Goal: Transaction & Acquisition: Obtain resource

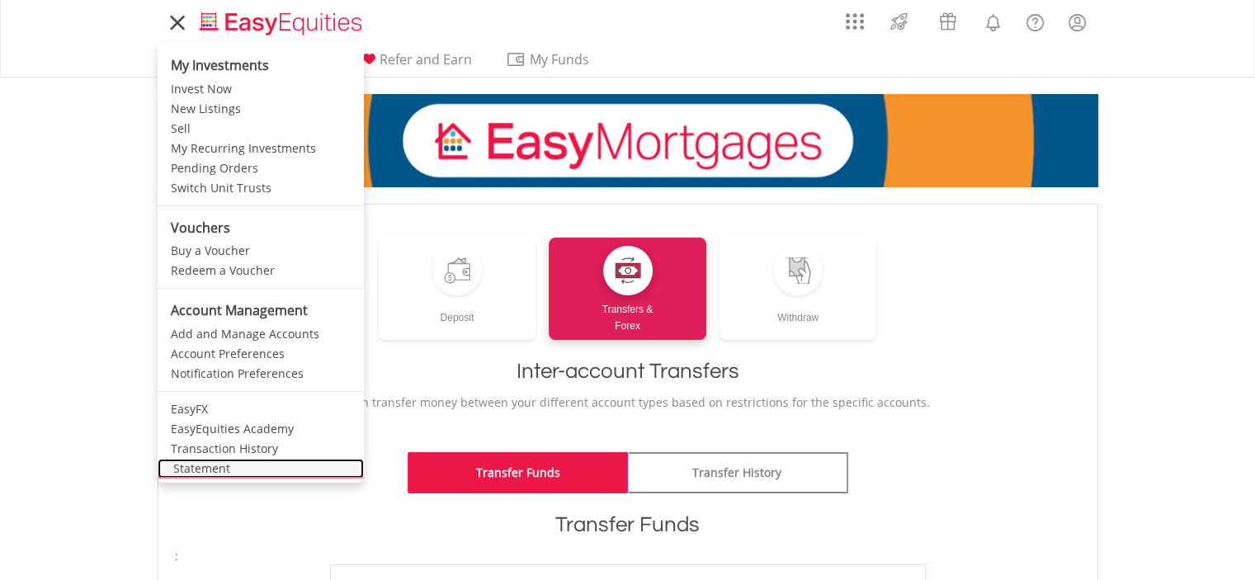
click at [224, 465] on link "Statement" at bounding box center [261, 469] width 206 height 20
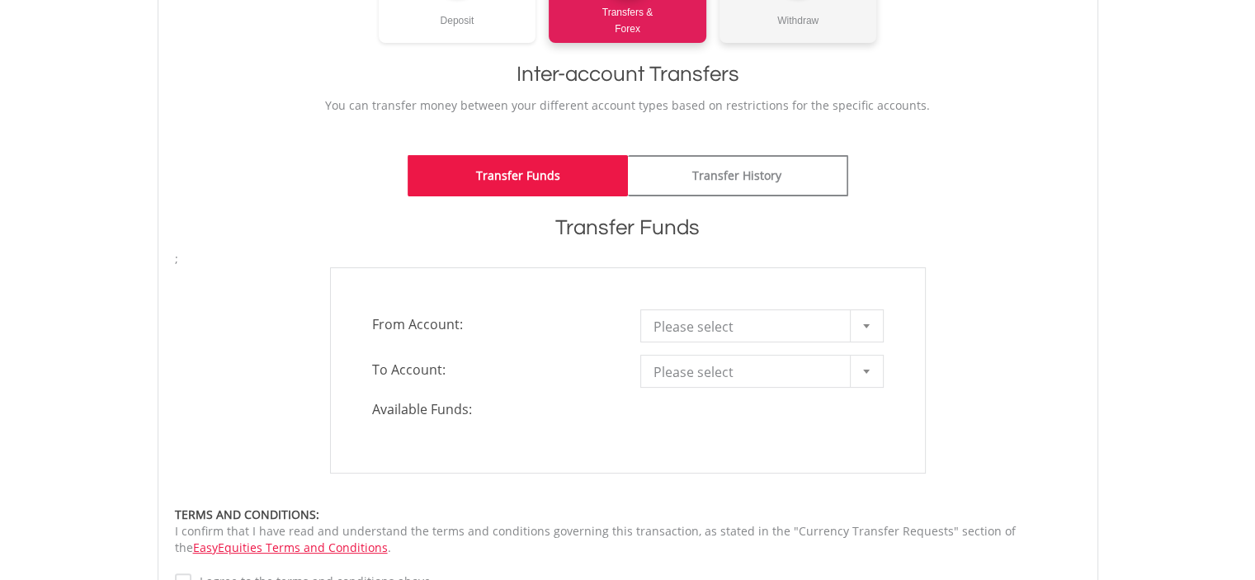
scroll to position [330, 0]
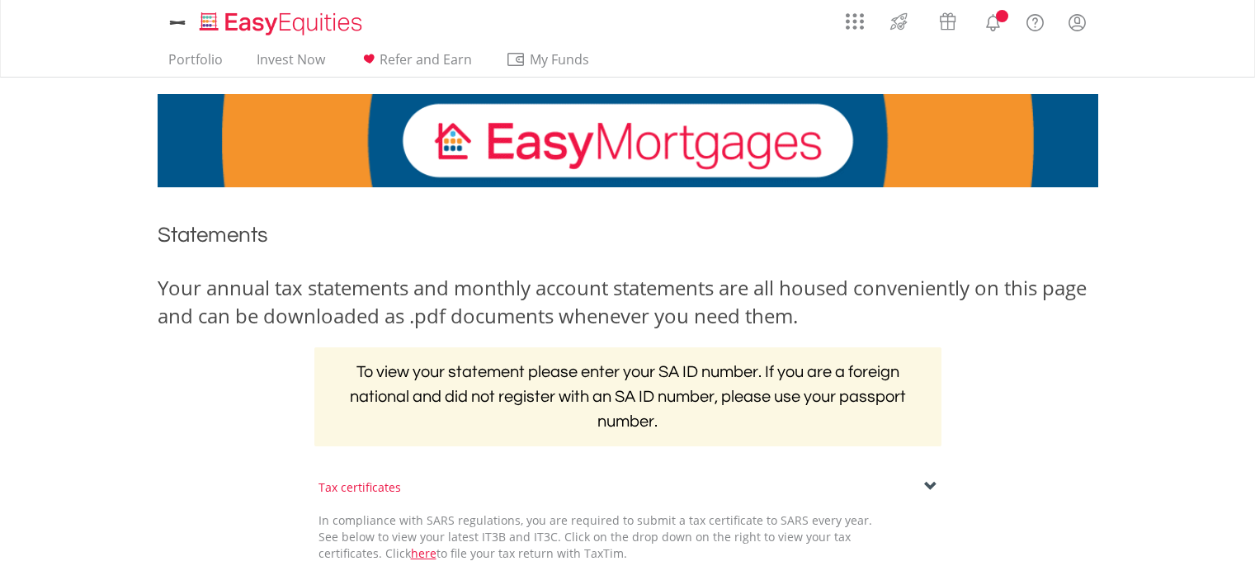
scroll to position [165, 0]
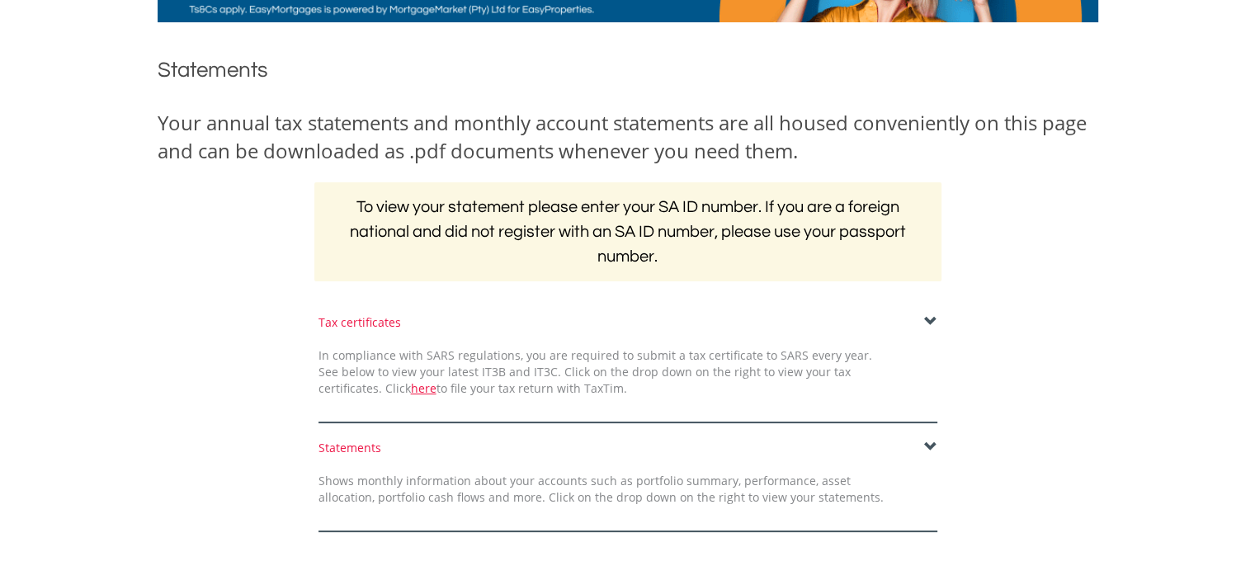
click at [936, 448] on span at bounding box center [930, 447] width 13 height 13
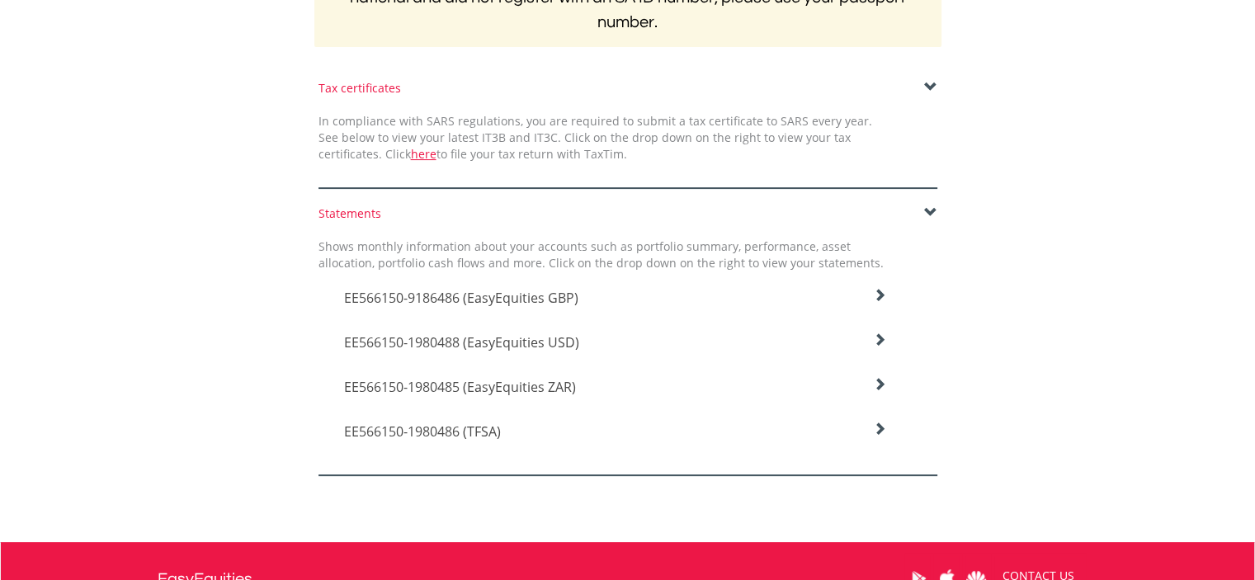
scroll to position [413, 0]
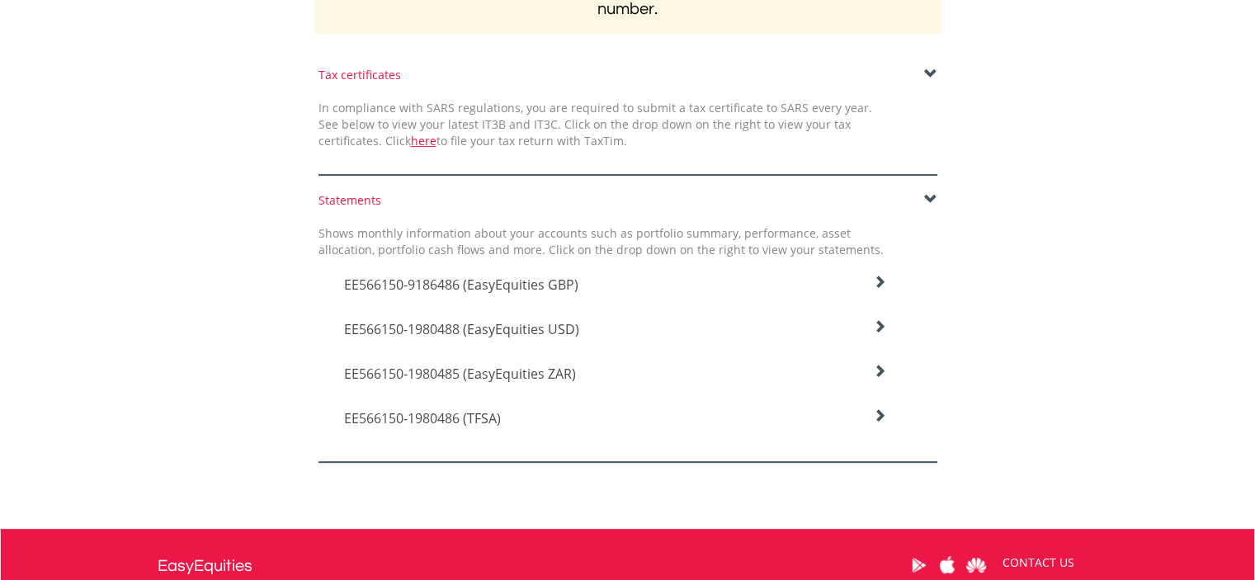
click at [878, 289] on icon at bounding box center [879, 282] width 13 height 13
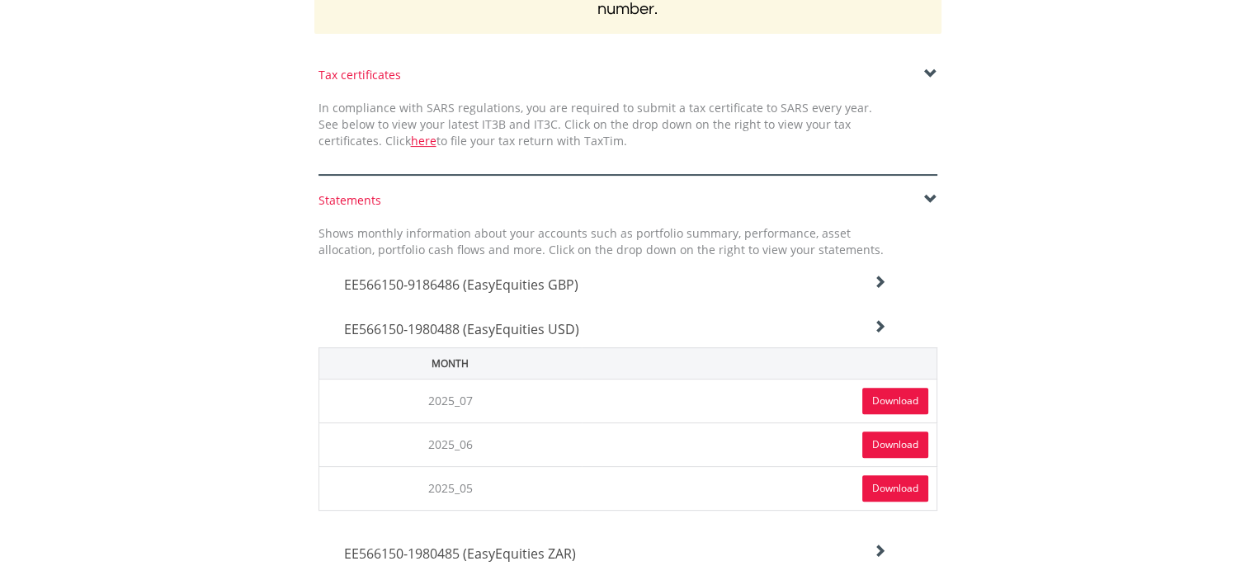
click at [890, 396] on link "Download" at bounding box center [895, 401] width 66 height 26
click at [874, 289] on icon at bounding box center [879, 282] width 13 height 13
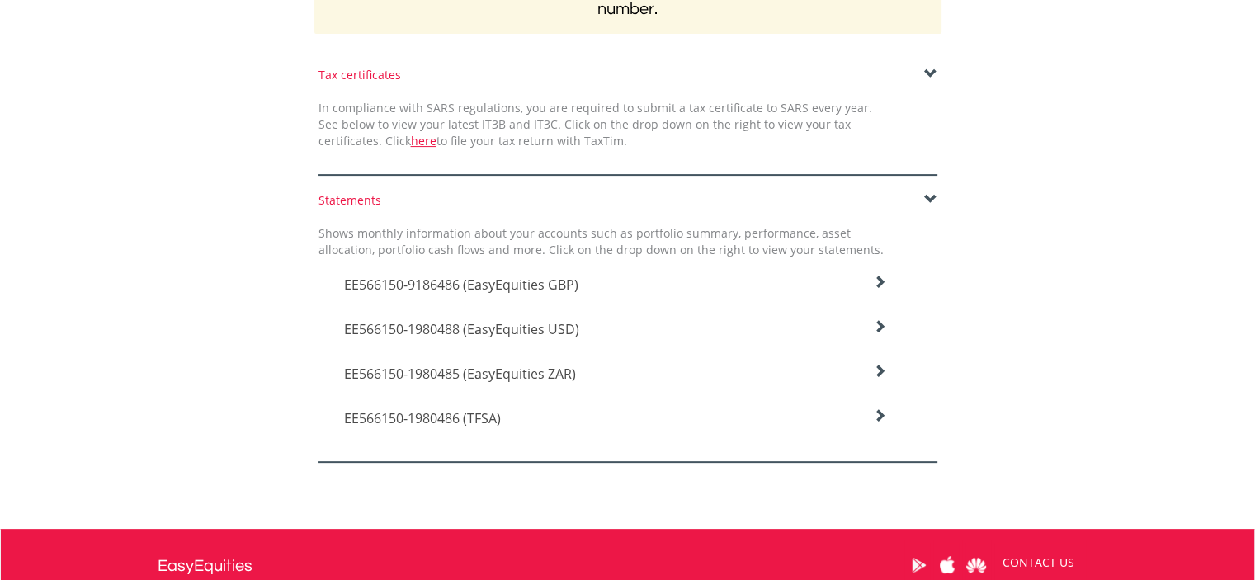
click at [873, 289] on icon at bounding box center [879, 282] width 13 height 13
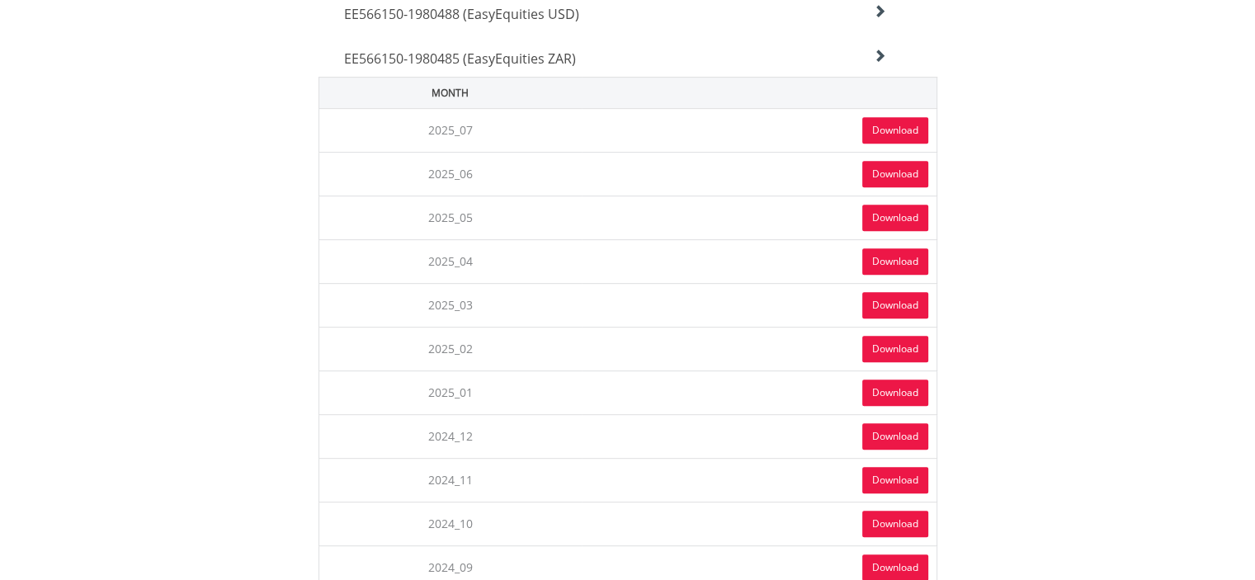
scroll to position [660, 0]
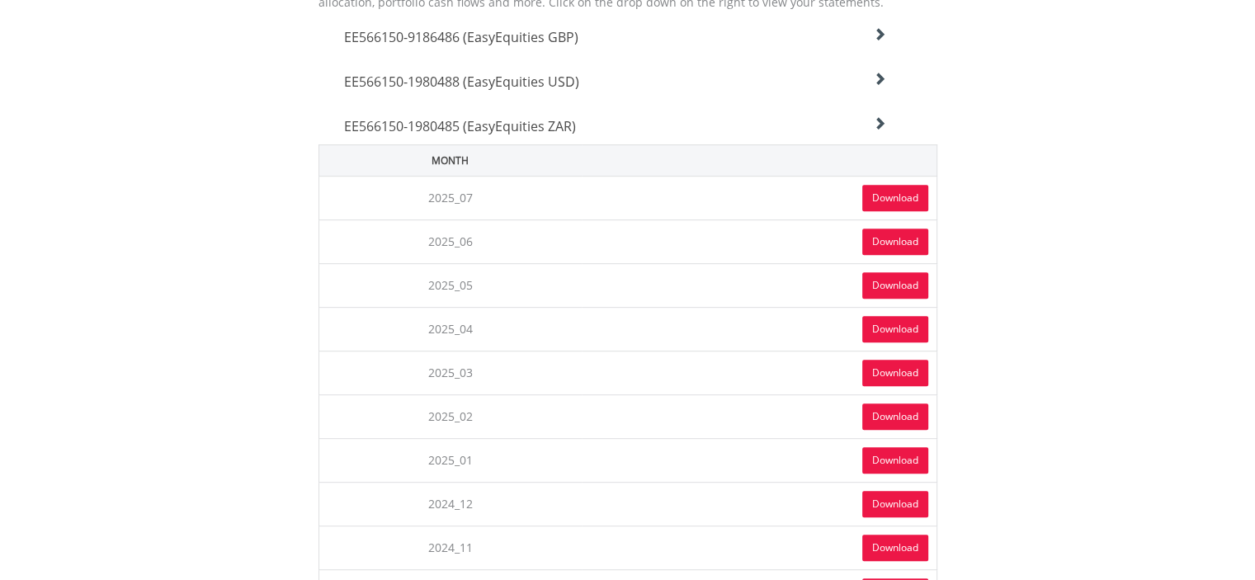
click at [889, 192] on link "Download" at bounding box center [895, 198] width 66 height 26
click at [623, 47] on h4 "EE566150-1980485 (EasyEquities ZAR)" at bounding box center [615, 37] width 543 height 20
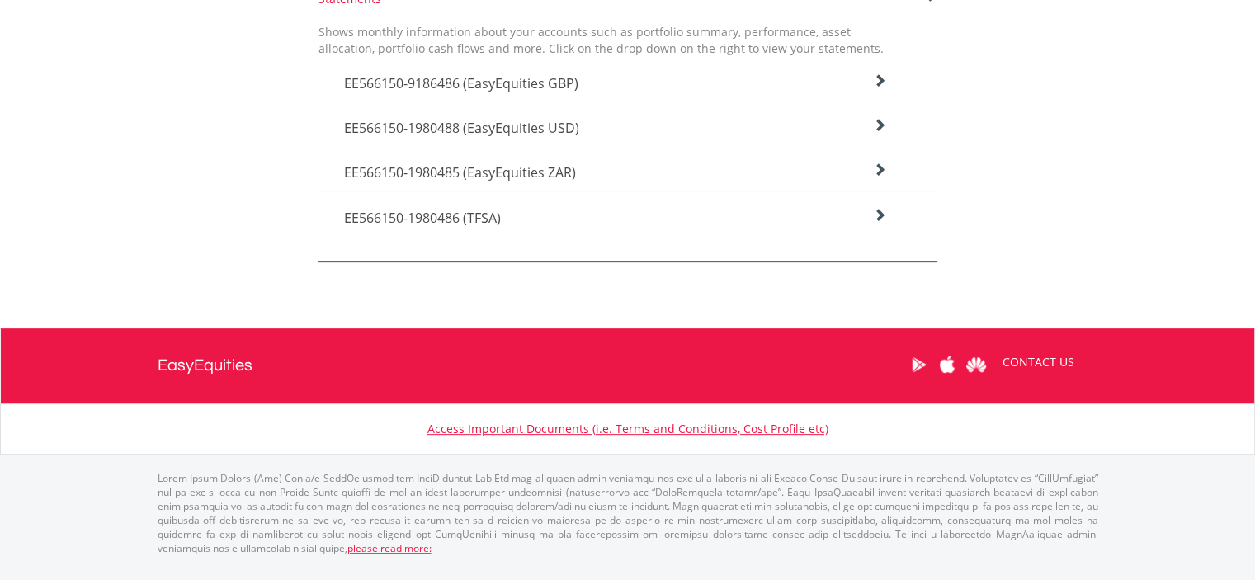
scroll to position [597, 0]
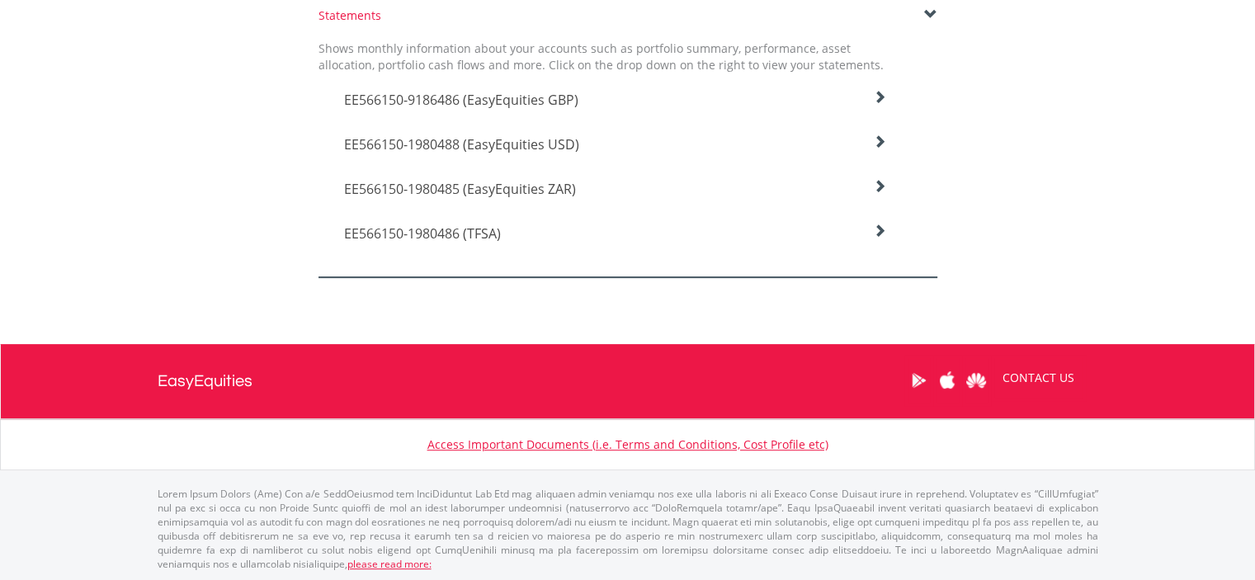
click at [601, 110] on h4 "EE566150-1980486 (TFSA)" at bounding box center [615, 100] width 543 height 20
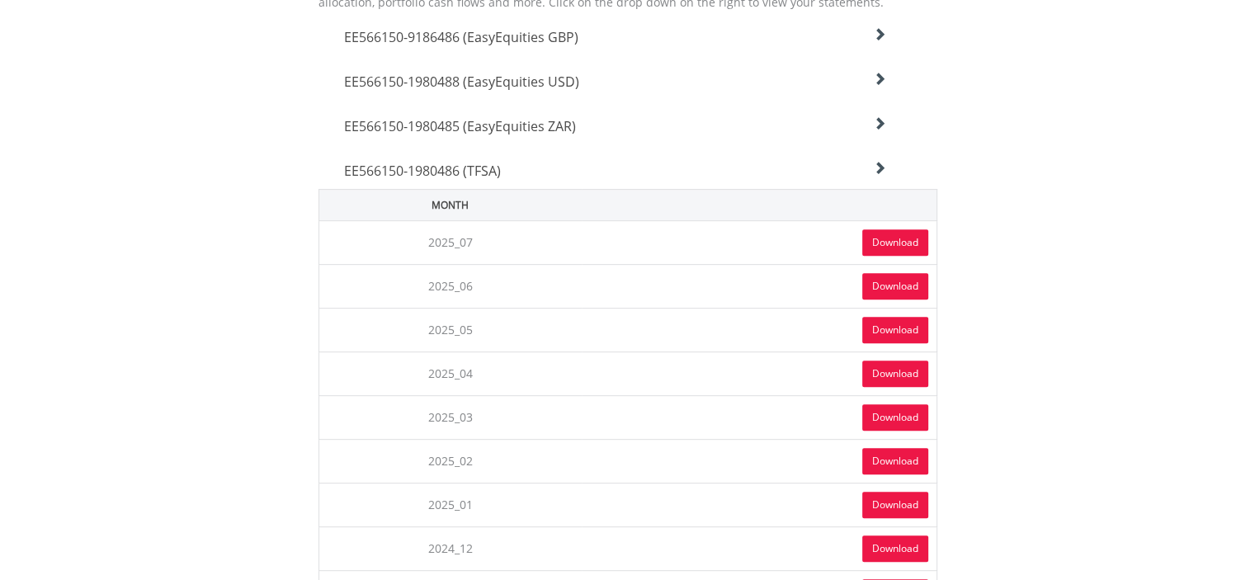
click at [888, 241] on link "Download" at bounding box center [895, 242] width 66 height 26
click at [426, 55] on div "EE566150-1980486 (TFSA)" at bounding box center [616, 33] width 568 height 45
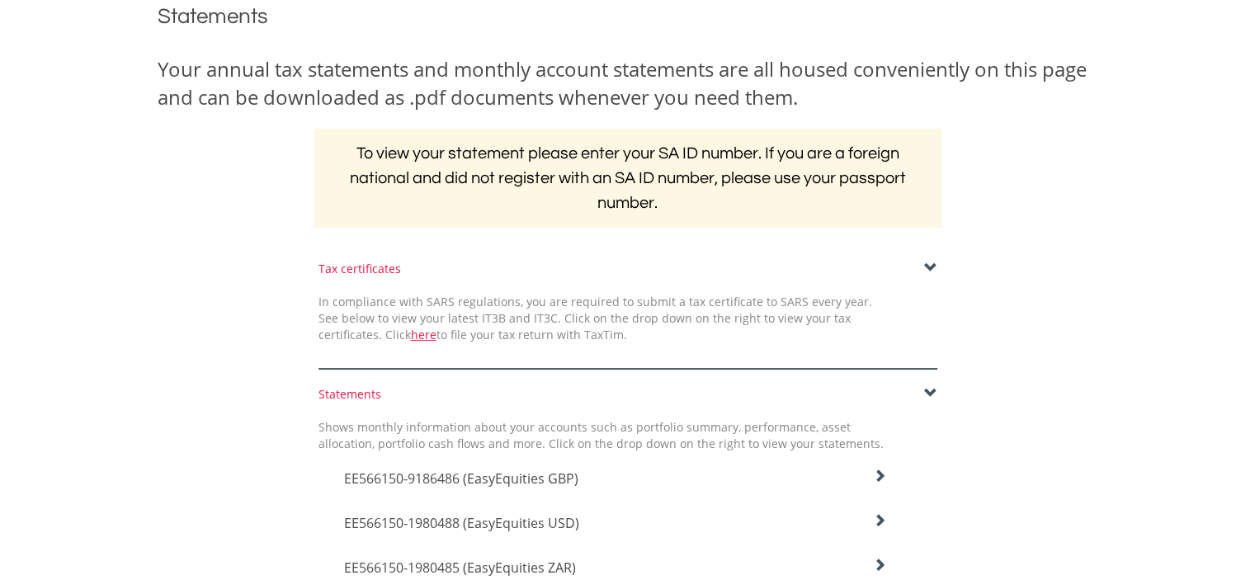
scroll to position [83, 0]
